Goal: Find specific page/section: Find specific page/section

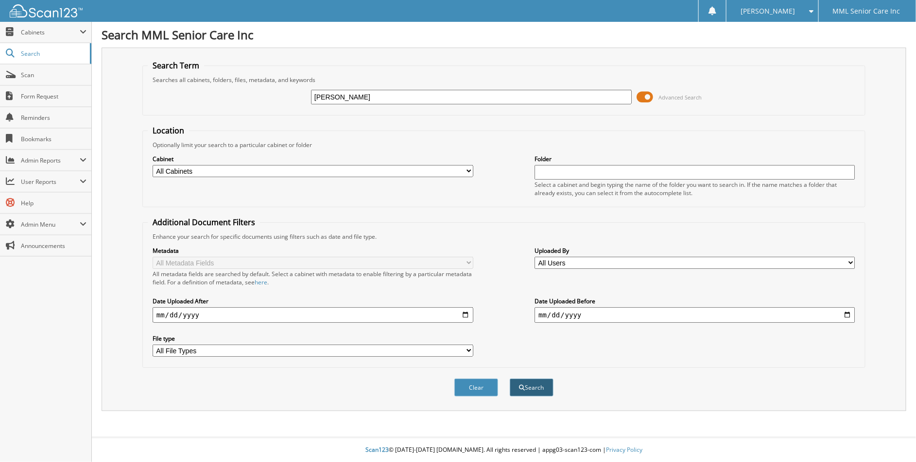
type input "[PERSON_NAME]"
click at [526, 382] on button "Search" at bounding box center [532, 388] width 44 height 18
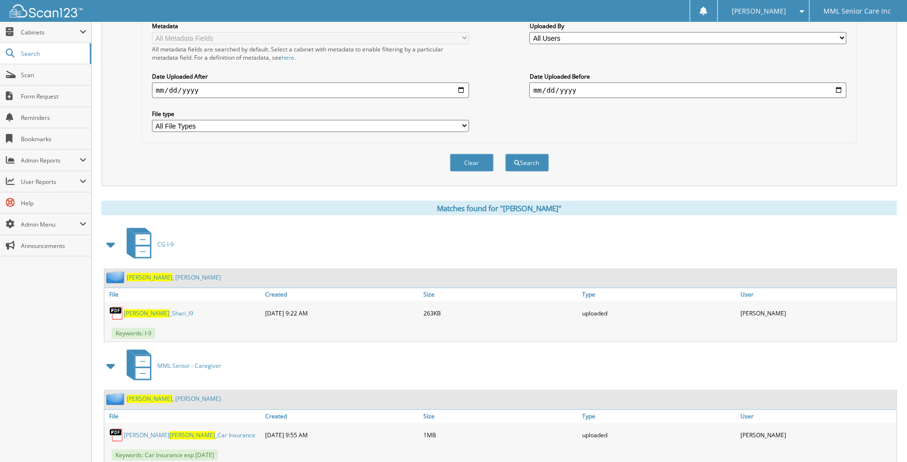
scroll to position [251, 0]
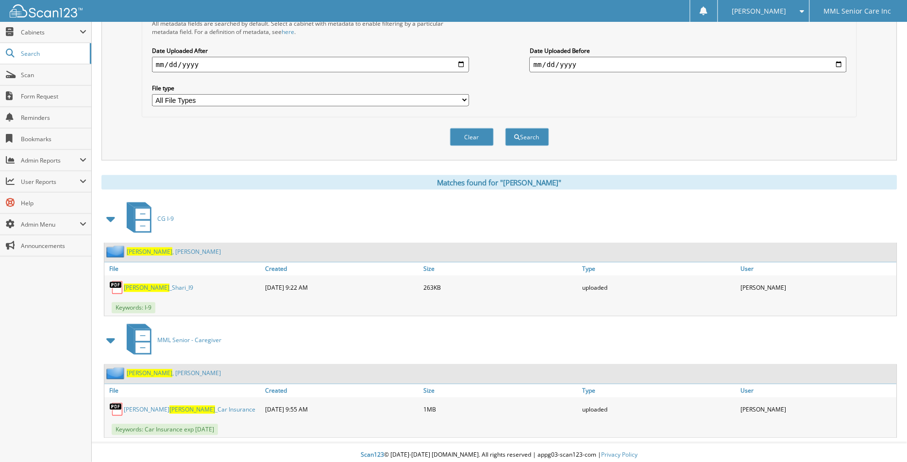
click at [136, 248] on span "[PERSON_NAME]" at bounding box center [150, 252] width 46 height 8
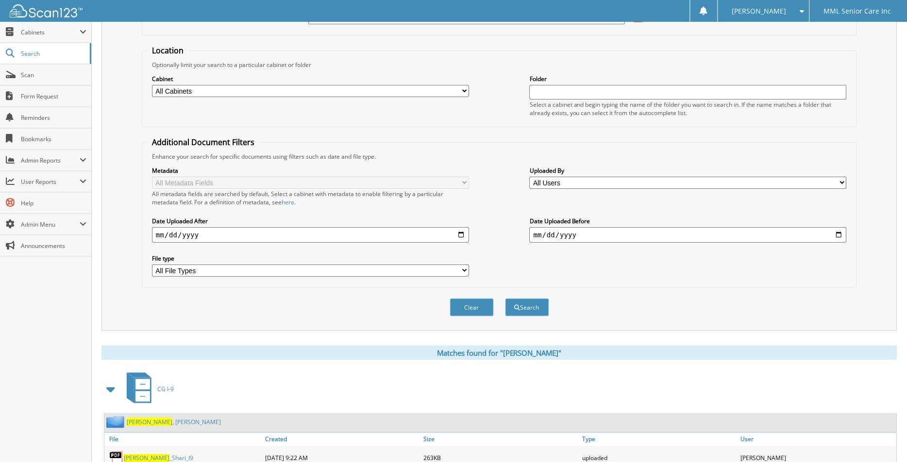
scroll to position [251, 0]
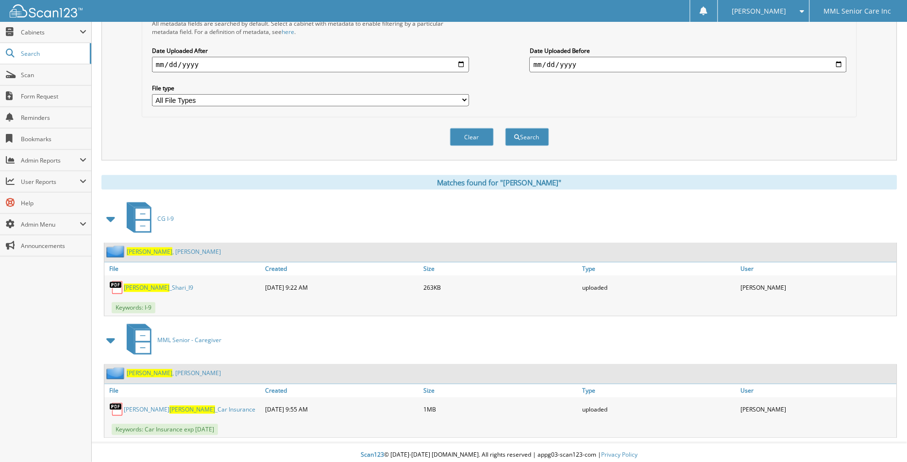
click at [142, 370] on span "[PERSON_NAME]" at bounding box center [150, 374] width 46 height 8
